Goal: Task Accomplishment & Management: Manage account settings

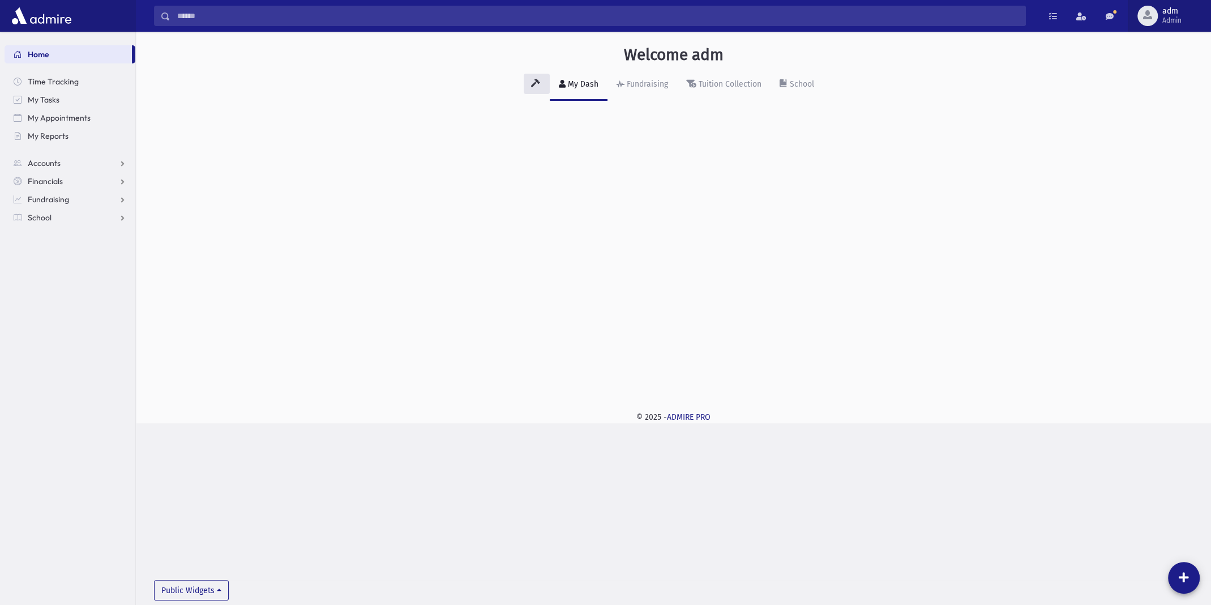
click at [1163, 14] on span "adm" at bounding box center [1172, 11] width 19 height 9
click at [1152, 164] on link "Manage Logins" at bounding box center [1164, 166] width 91 height 21
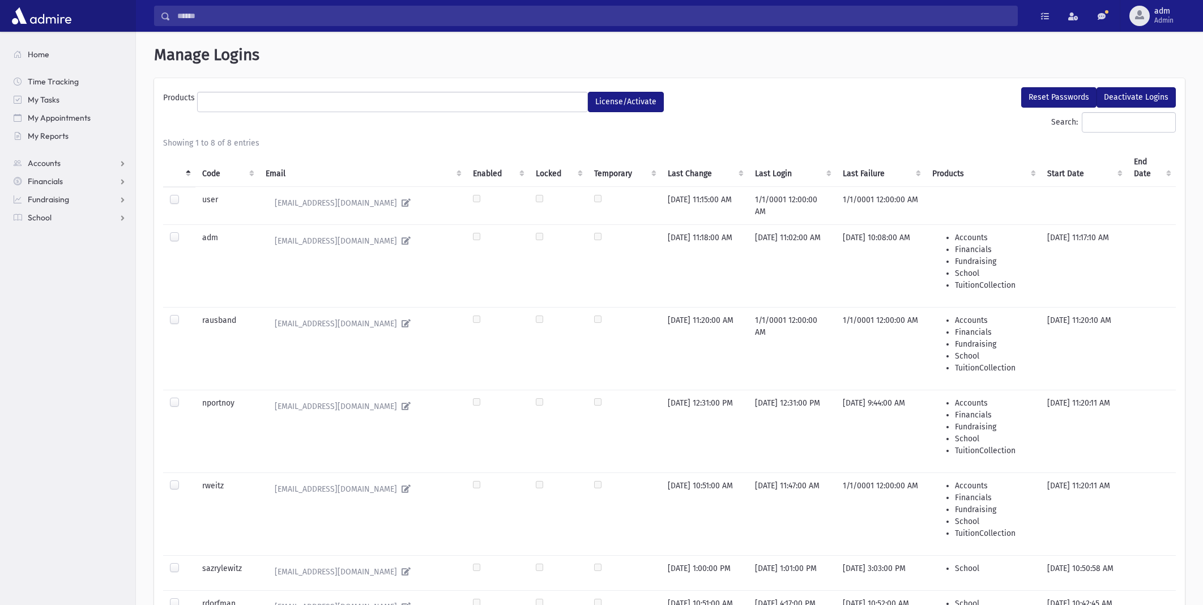
select select
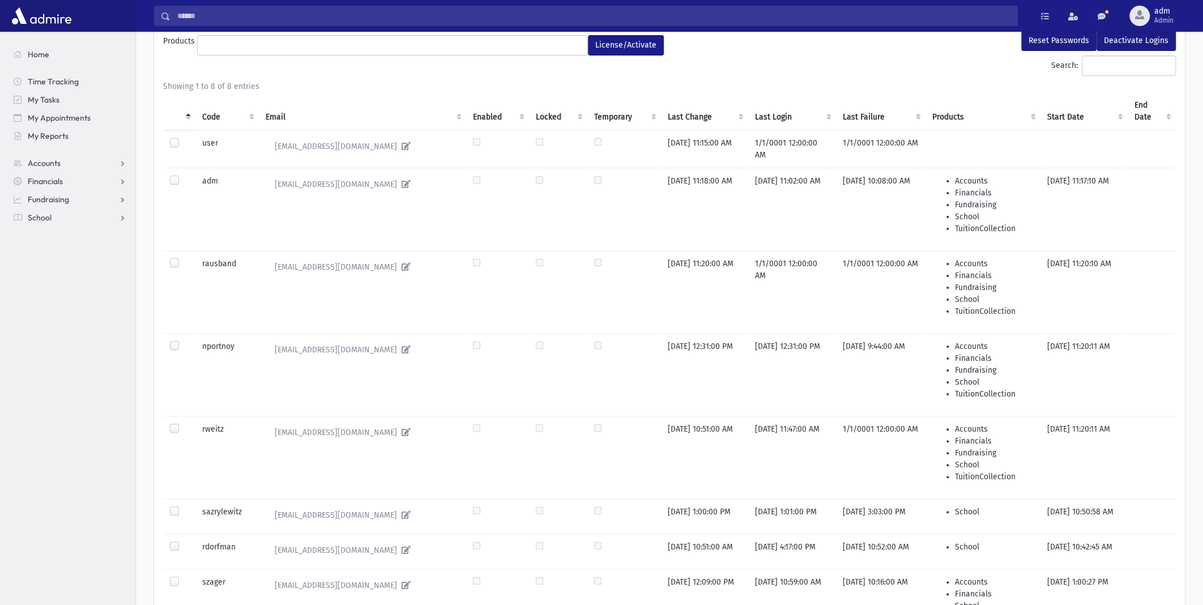
click at [184, 506] on label at bounding box center [184, 506] width 0 height 0
click at [1053, 42] on button "Reset Passwords" at bounding box center [1058, 41] width 75 height 20
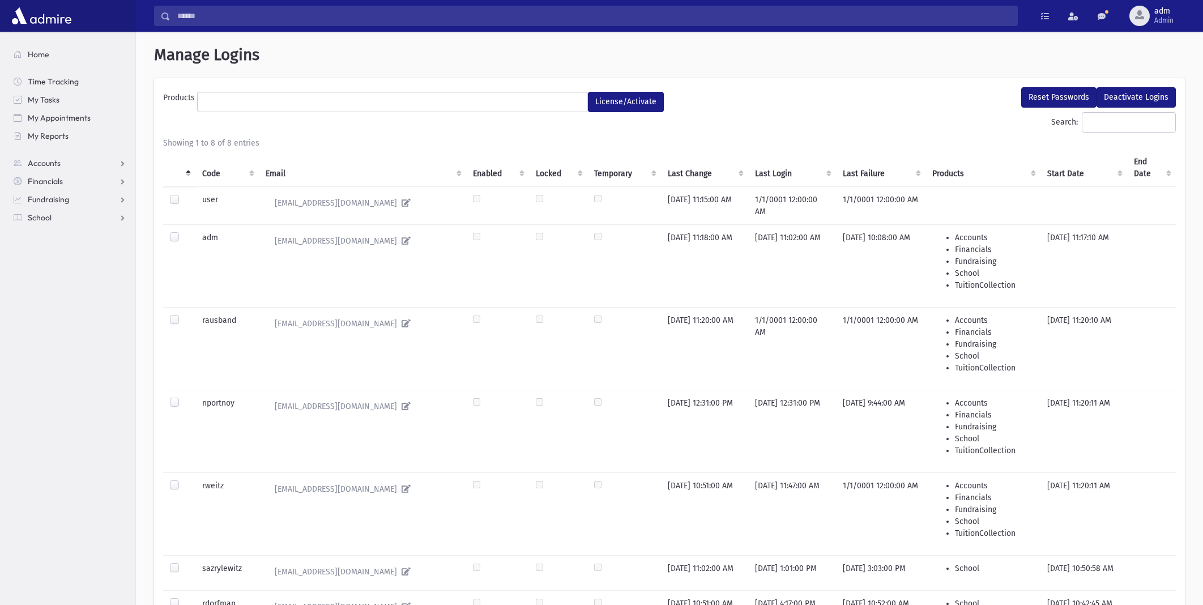
select select
